Goal: Task Accomplishment & Management: Use online tool/utility

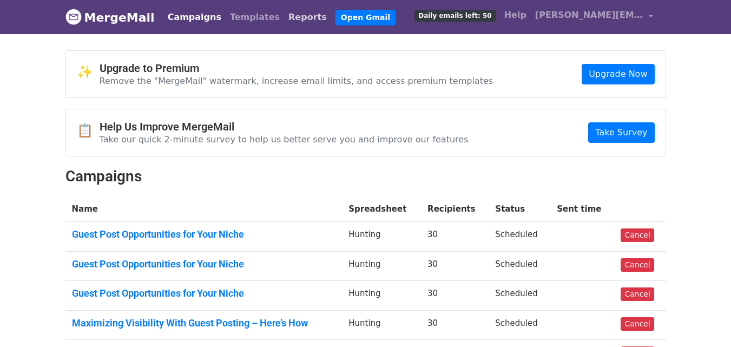
click at [284, 21] on link "Reports" at bounding box center [307, 17] width 47 height 22
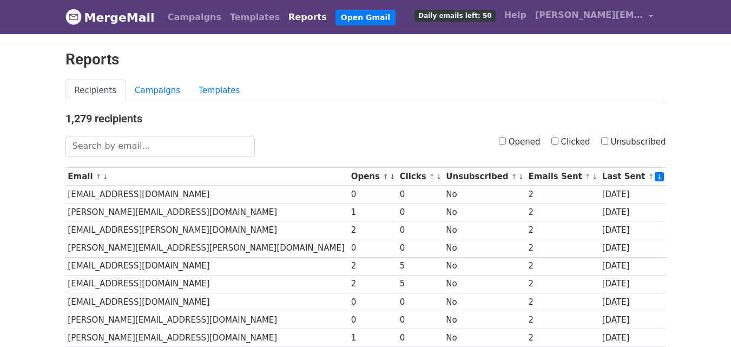
click at [558, 144] on input "Clicked" at bounding box center [554, 140] width 7 height 7
checkbox input "true"
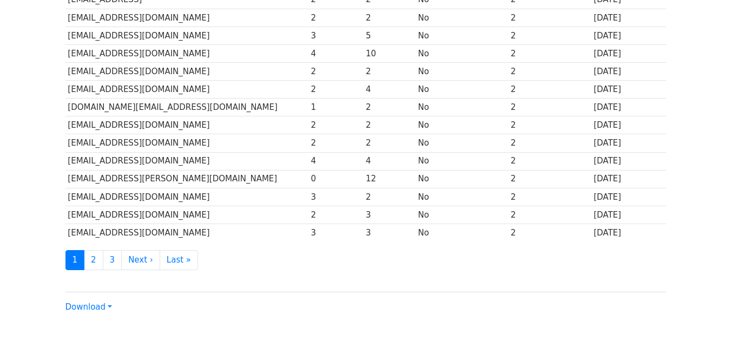
scroll to position [535, 0]
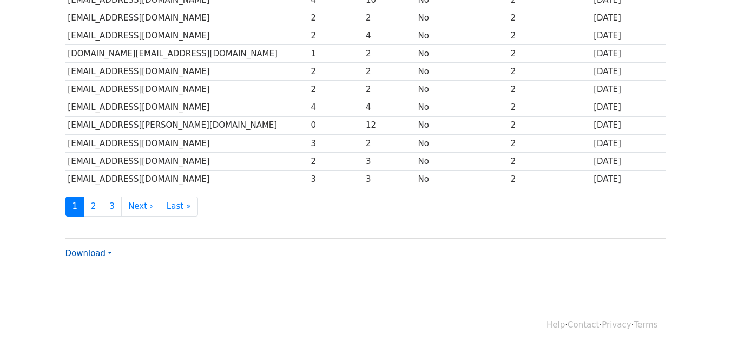
click at [85, 250] on link "Download" at bounding box center [88, 253] width 47 height 10
click at [91, 273] on link "CSV" at bounding box center [108, 273] width 85 height 17
